Goal: Task Accomplishment & Management: Use online tool/utility

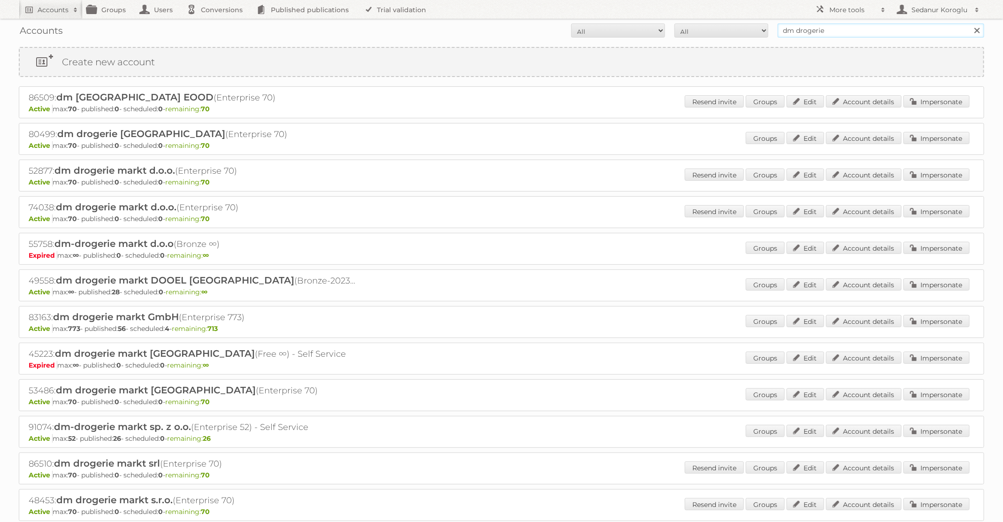
drag, startPoint x: 830, startPoint y: 32, endPoint x: 765, endPoint y: 25, distance: 65.1
click at [766, 27] on form "All Active Expired Pending All Paid Trials Self service dm drogerie Search" at bounding box center [501, 30] width 965 height 14
type input "GAMMA"
click at [970, 23] on input "Search" at bounding box center [977, 30] width 14 height 14
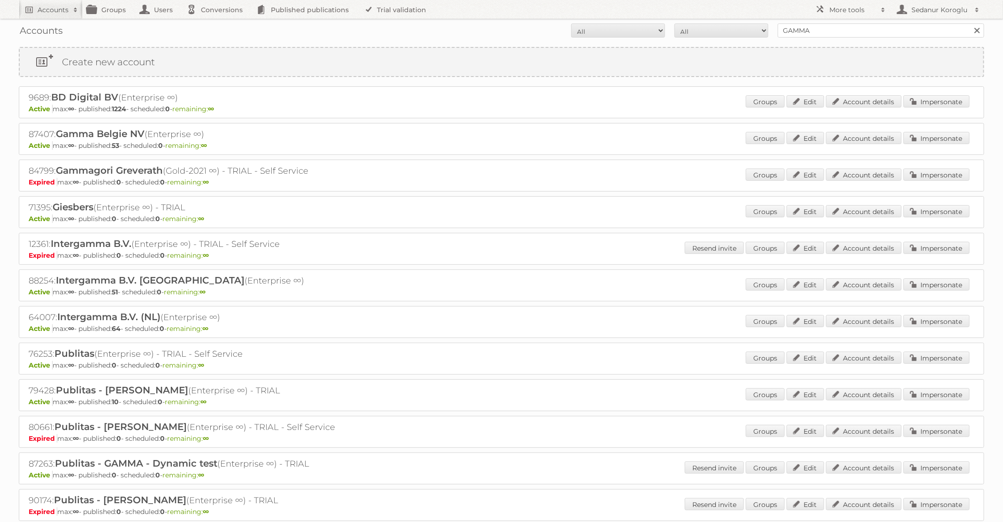
click at [940, 325] on div "Groups Edit Account details Impersonate" at bounding box center [858, 322] width 224 height 14
click at [937, 321] on link "Impersonate" at bounding box center [936, 321] width 66 height 12
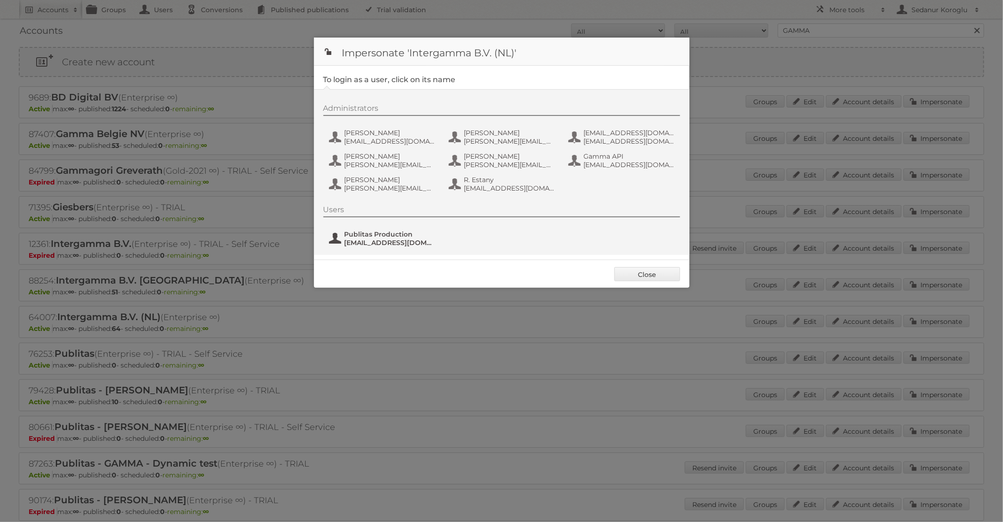
click at [389, 229] on button "Publitas Production [EMAIL_ADDRESS][DOMAIN_NAME]" at bounding box center [383, 238] width 110 height 19
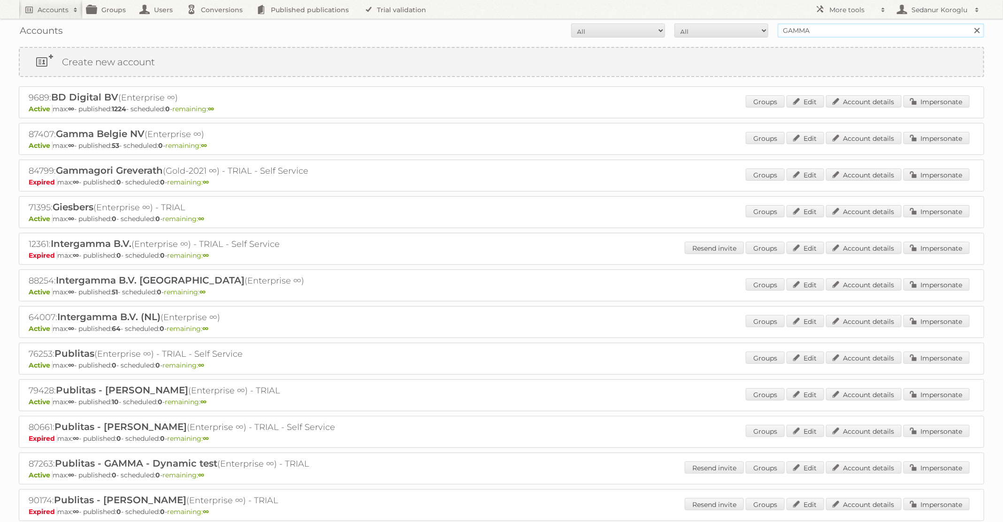
drag, startPoint x: 842, startPoint y: 30, endPoint x: 706, endPoint y: 26, distance: 135.7
click at [711, 27] on form "All Active Expired Pending All Paid Trials Self service GAMMA Search" at bounding box center [501, 30] width 965 height 14
type input "Pour Vous"
click at [970, 23] on input "Search" at bounding box center [977, 30] width 14 height 14
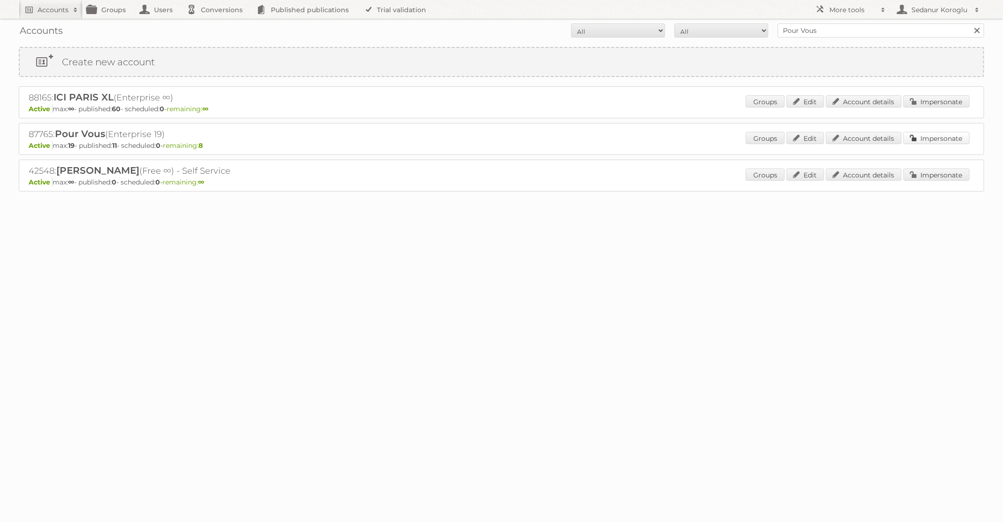
click at [916, 140] on link "Impersonate" at bounding box center [936, 138] width 66 height 12
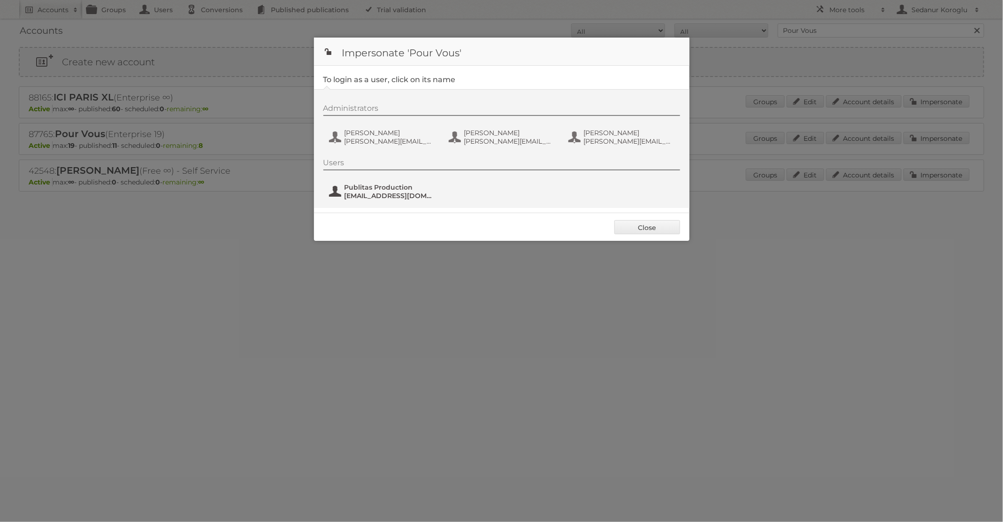
click at [390, 190] on span "Publitas Production" at bounding box center [389, 187] width 91 height 8
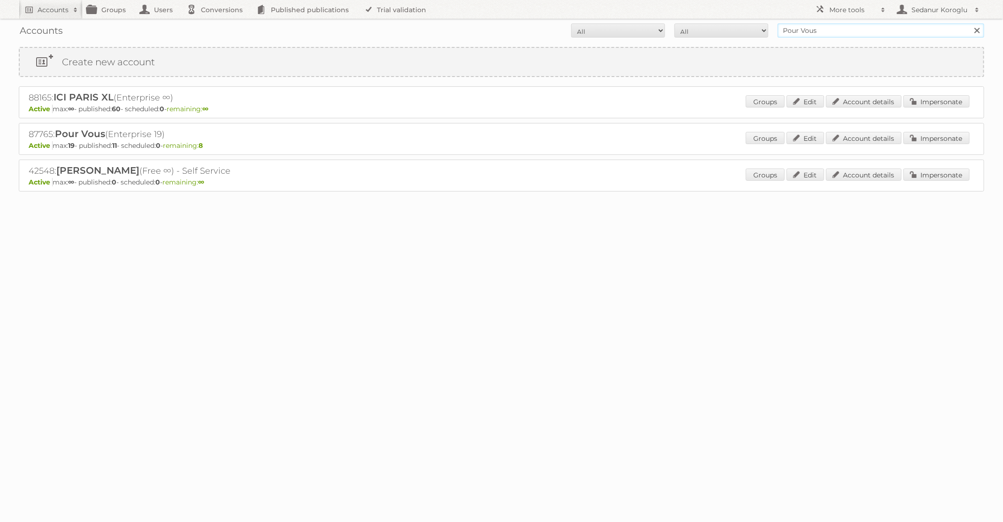
drag, startPoint x: 854, startPoint y: 32, endPoint x: 698, endPoint y: 31, distance: 155.8
click at [698, 31] on form "All Active Expired Pending All Paid Trials Self service Pour Vous Search" at bounding box center [501, 30] width 965 height 14
type input "GAMMA"
click at [970, 23] on input "Search" at bounding box center [977, 30] width 14 height 14
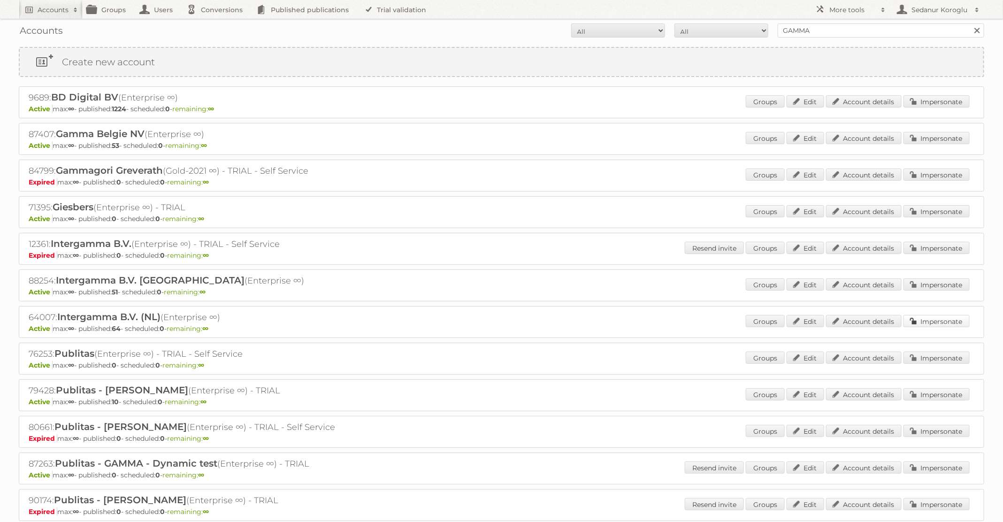
click at [930, 322] on link "Impersonate" at bounding box center [936, 321] width 66 height 12
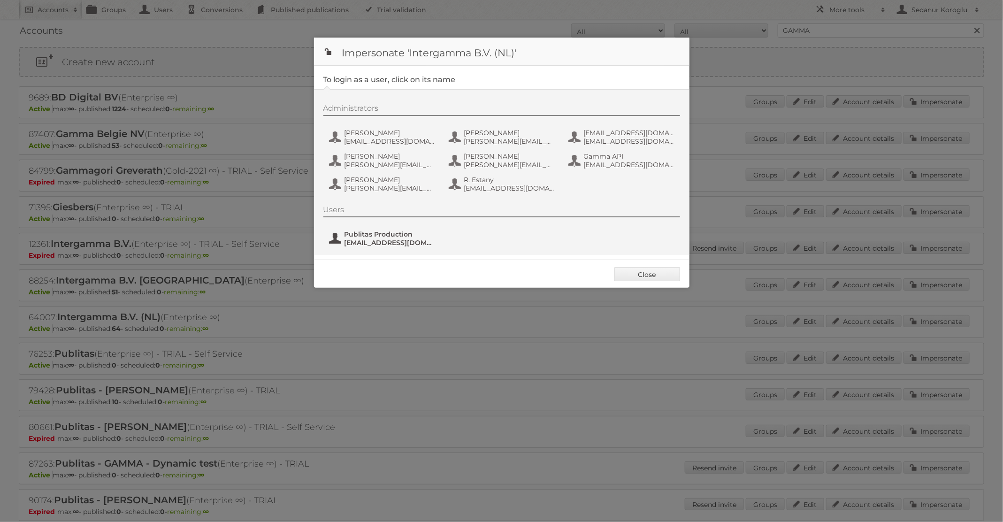
click at [411, 246] on button "Publitas Production [EMAIL_ADDRESS][DOMAIN_NAME]" at bounding box center [383, 238] width 110 height 19
